Goal: Navigation & Orientation: Find specific page/section

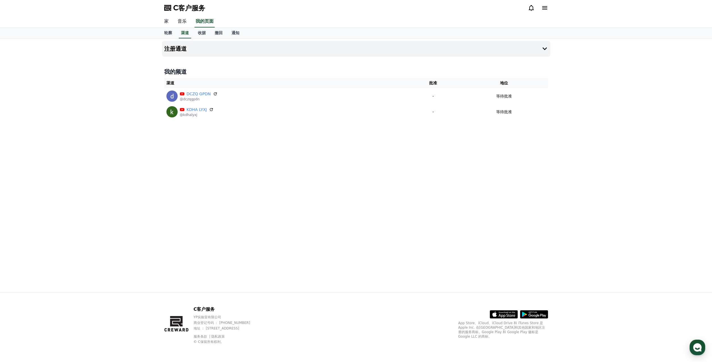
click at [165, 20] on link "家" at bounding box center [166, 22] width 13 height 12
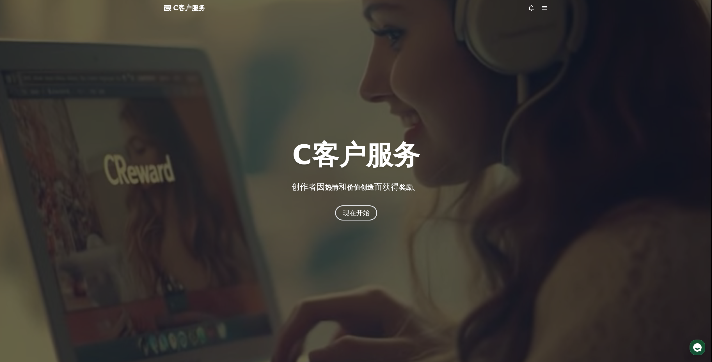
click at [674, 11] on div at bounding box center [356, 181] width 712 height 362
